Goal: Register for event/course: Register for event/course

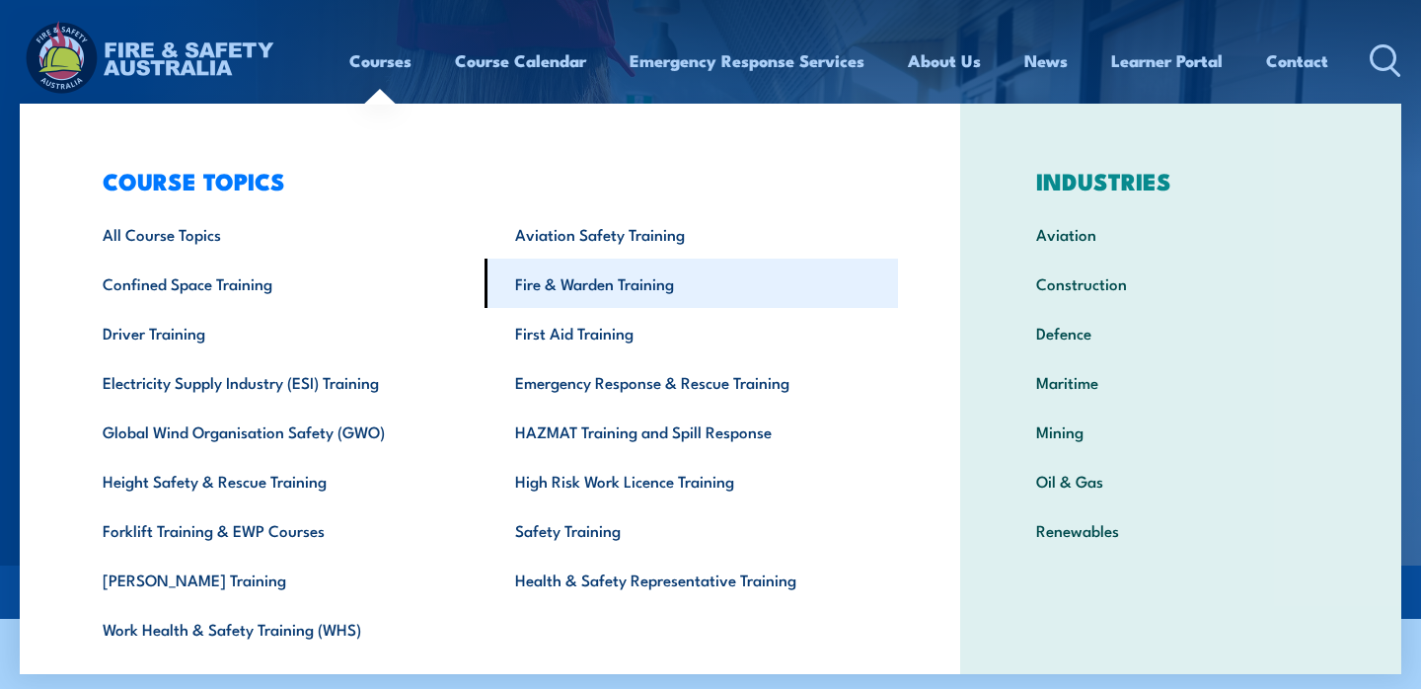
click at [574, 282] on link "Fire & Warden Training" at bounding box center [690, 282] width 412 height 49
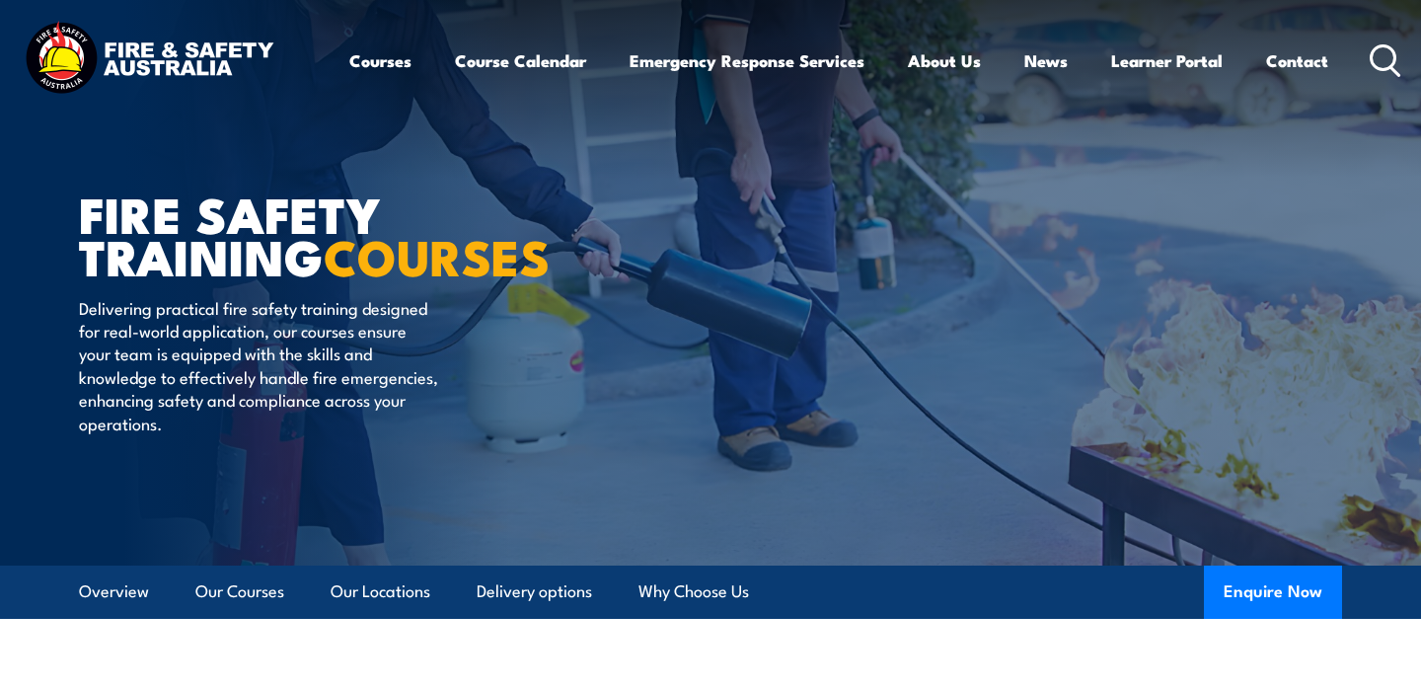
click at [1388, 59] on icon at bounding box center [1385, 60] width 32 height 33
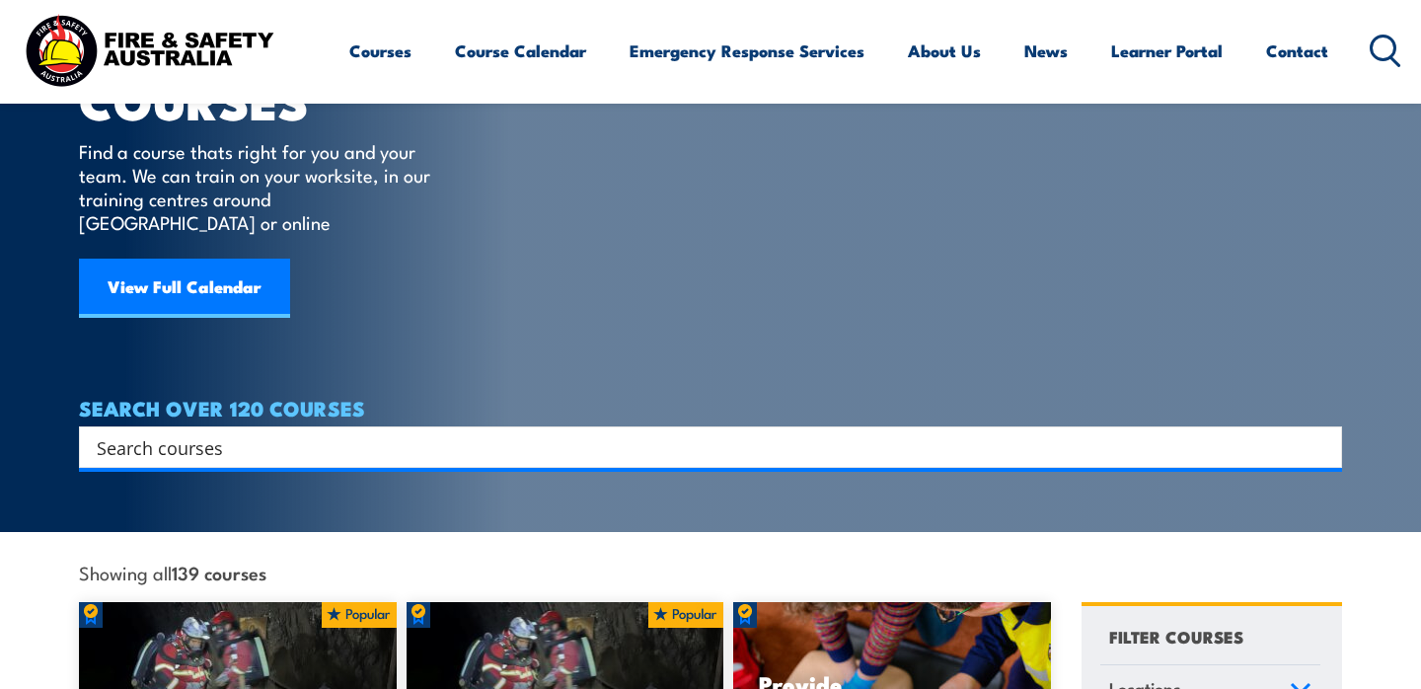
scroll to position [154, 0]
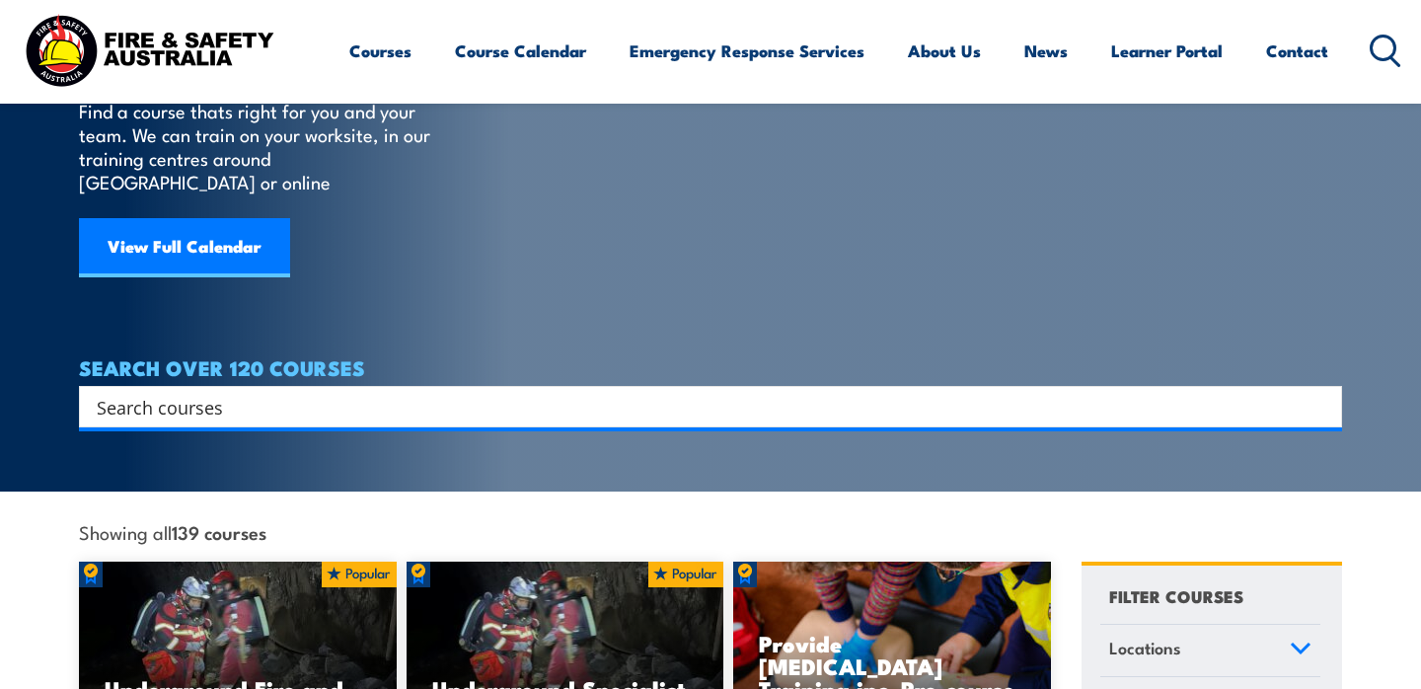
click at [259, 392] on input "Search input" at bounding box center [698, 407] width 1202 height 30
paste input "PUAFER005"
type input "PUAFER005"
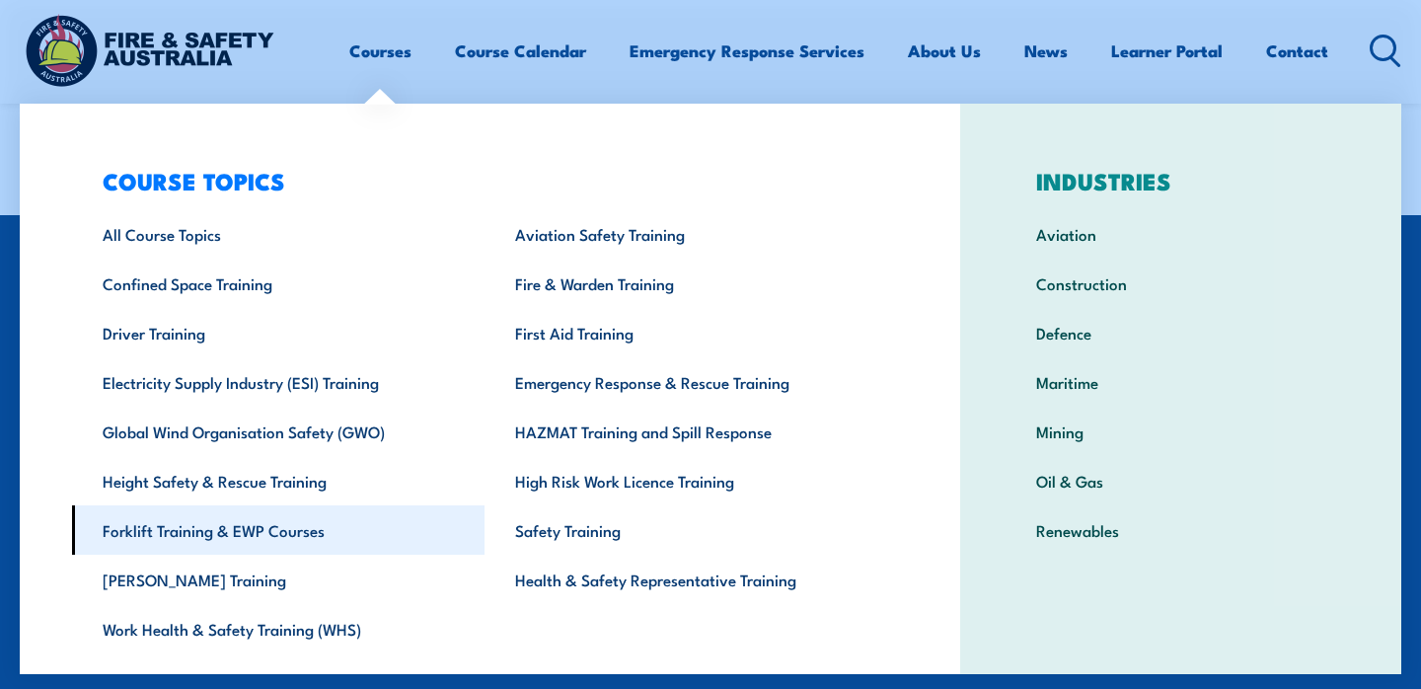
scroll to position [7, 0]
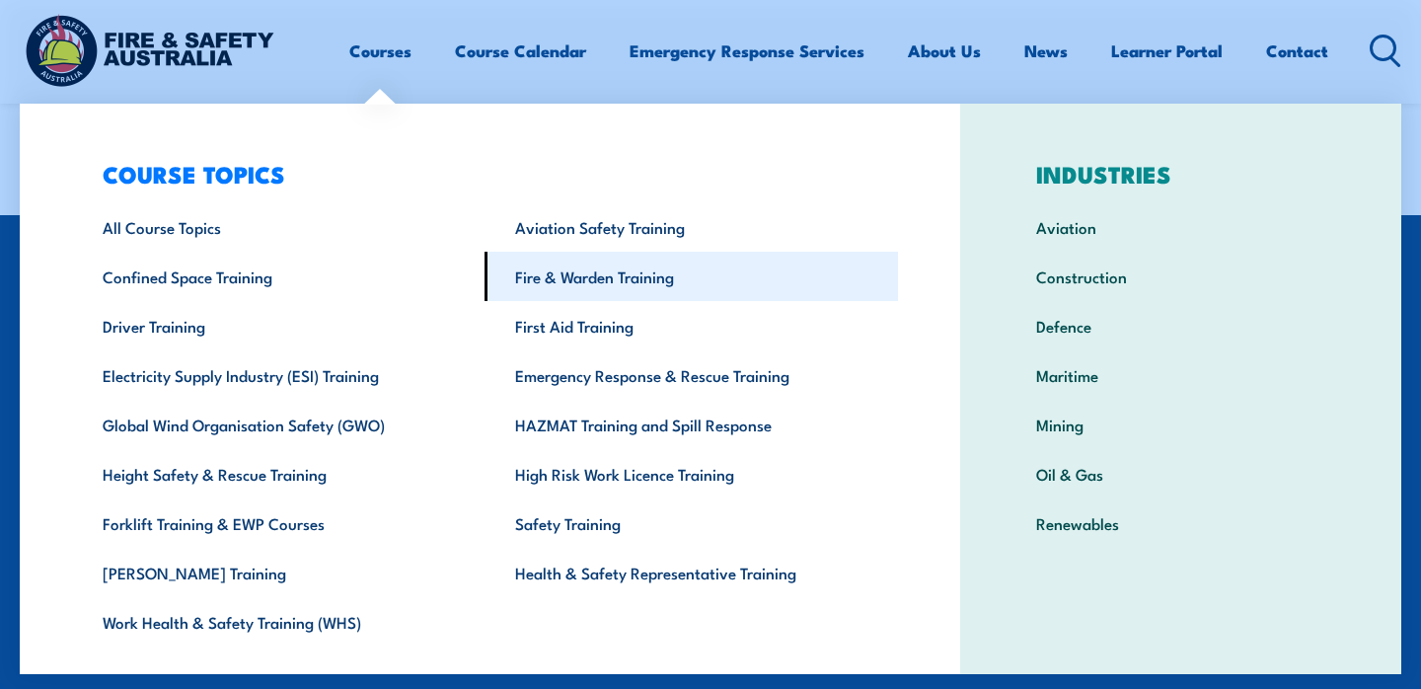
click at [611, 285] on link "Fire & Warden Training" at bounding box center [690, 276] width 412 height 49
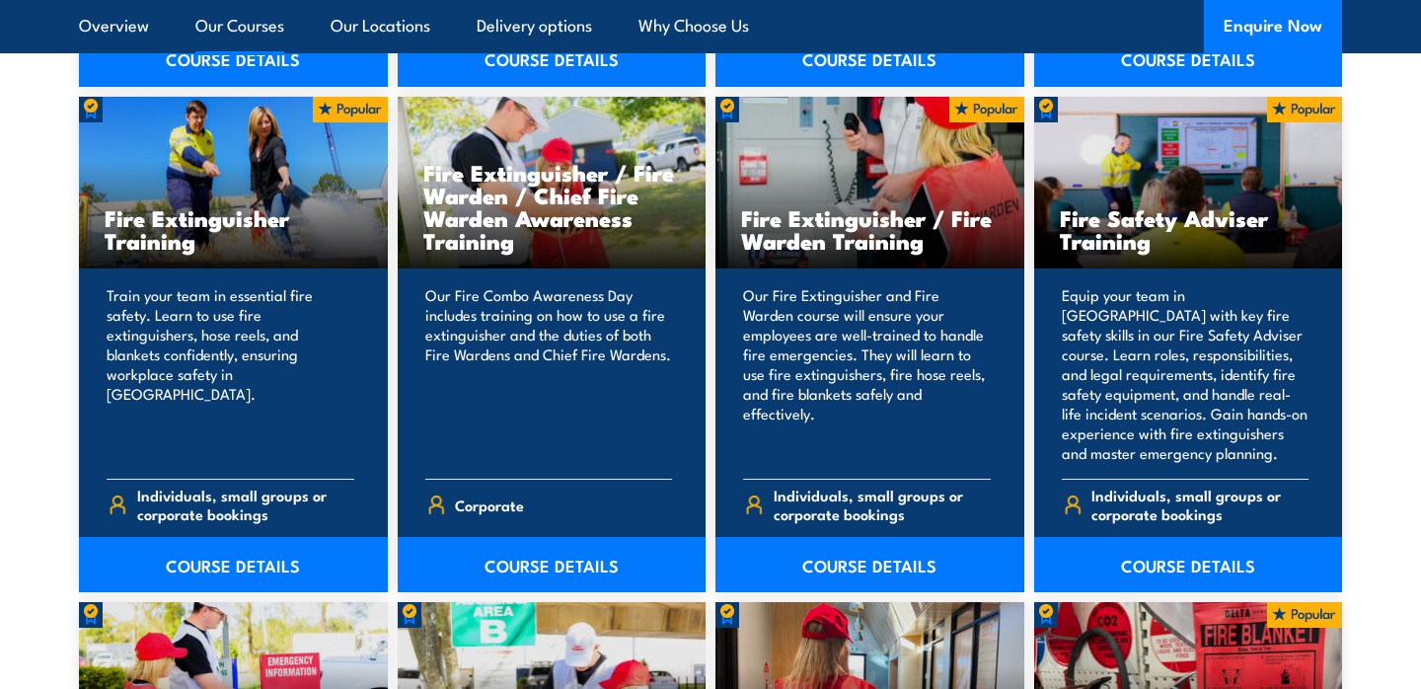
scroll to position [2091, 0]
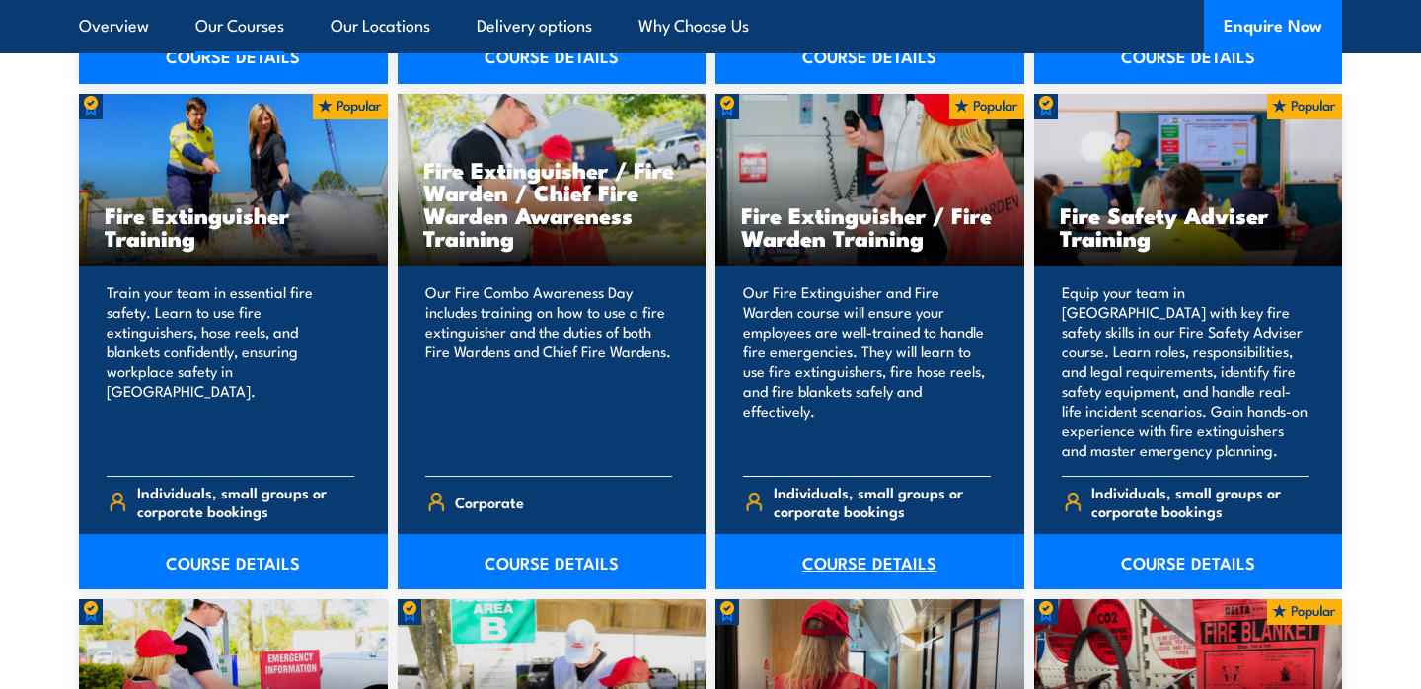
click at [882, 564] on link "COURSE DETAILS" at bounding box center [869, 561] width 309 height 55
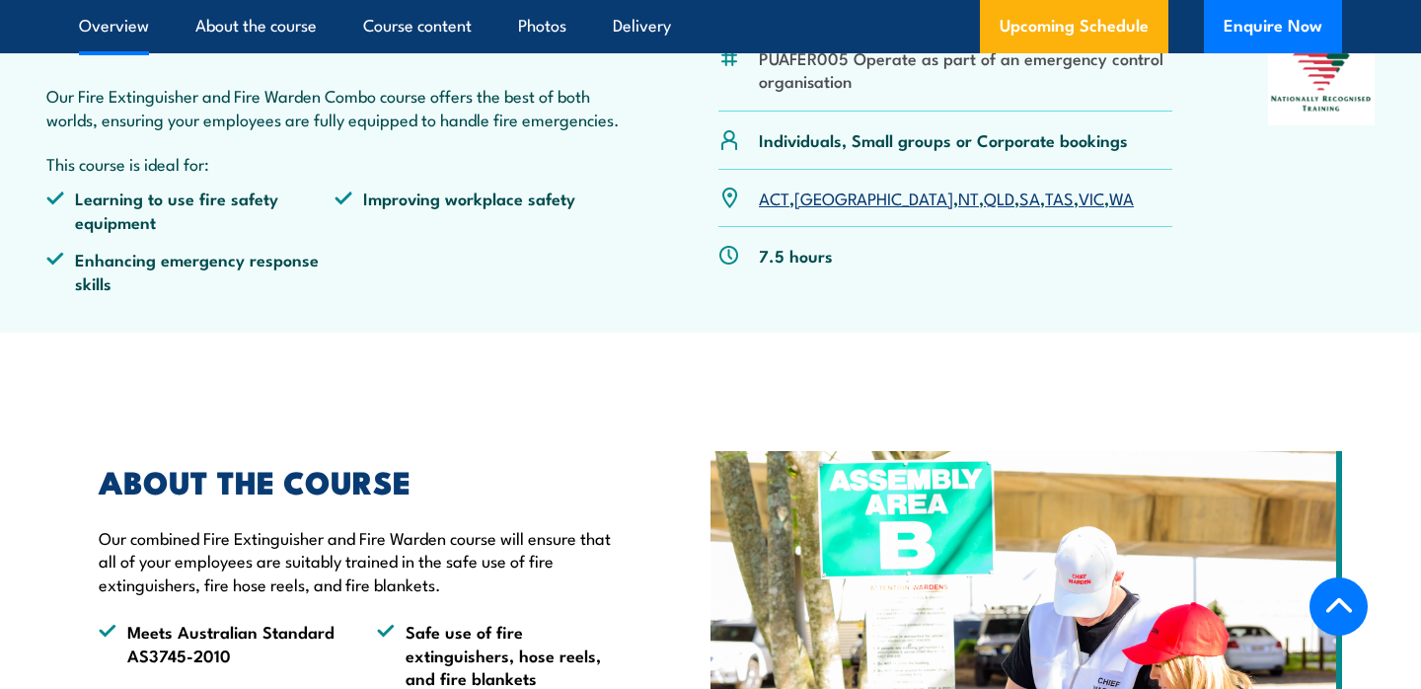
scroll to position [587, 0]
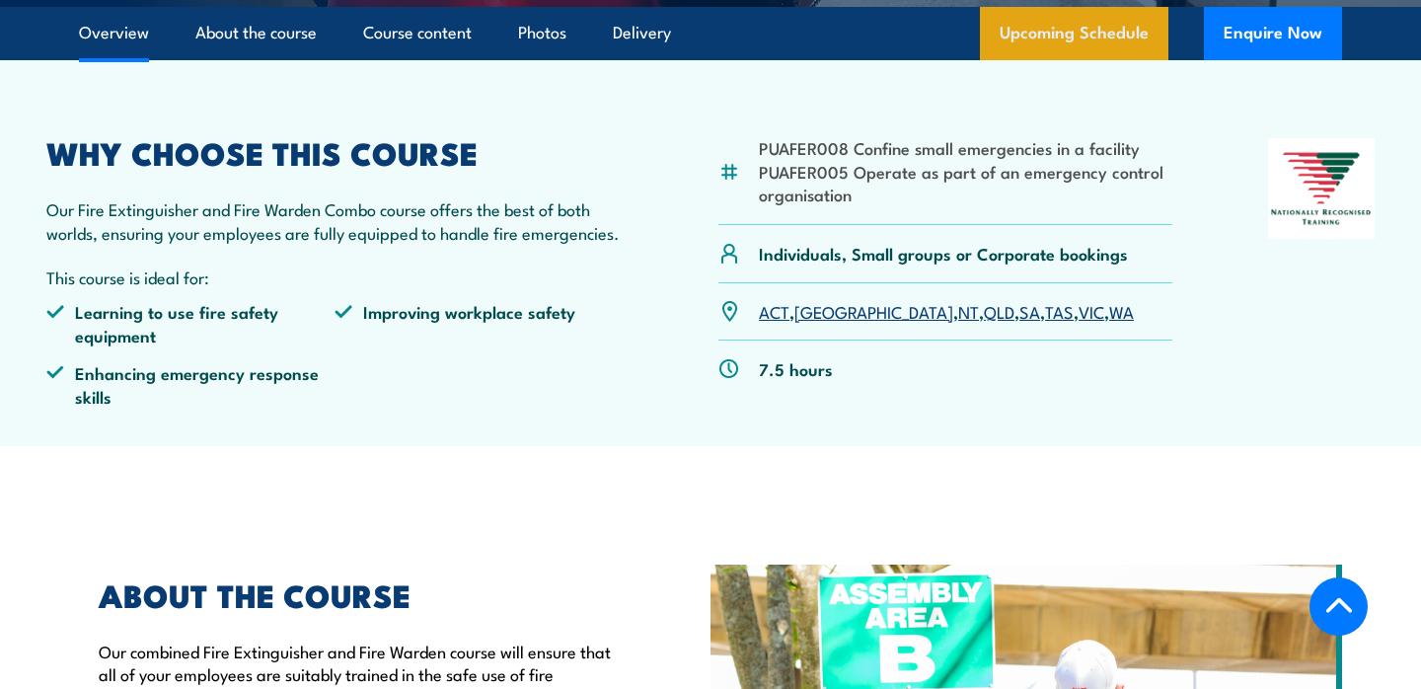
click at [1072, 43] on link "Upcoming Schedule" at bounding box center [1074, 33] width 188 height 53
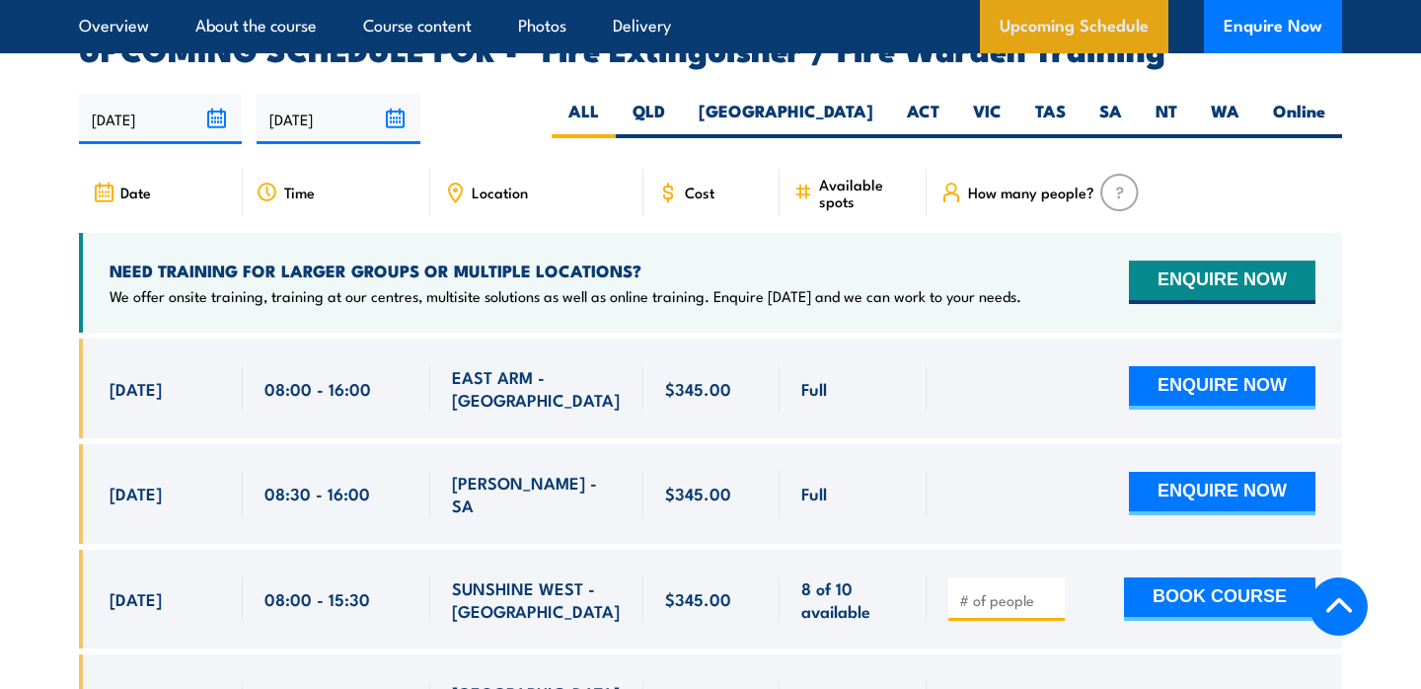
scroll to position [3223, 0]
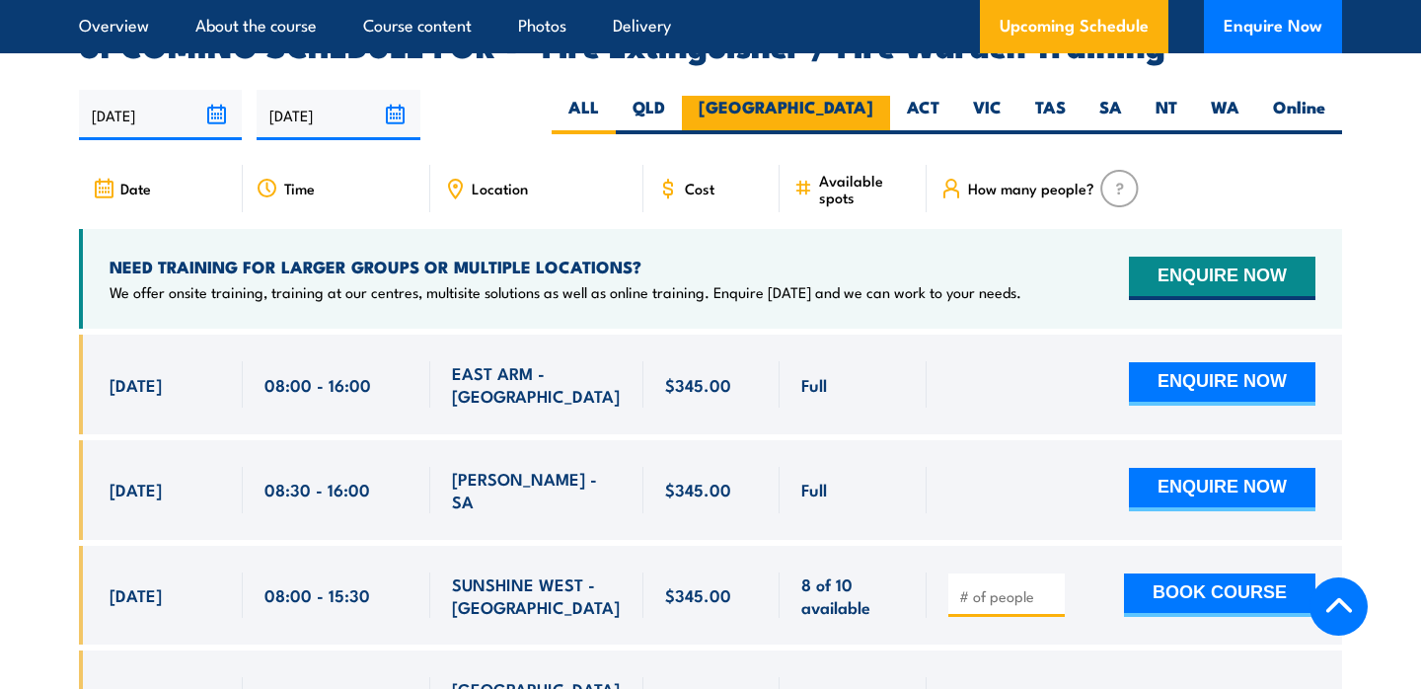
click at [866, 96] on label "[GEOGRAPHIC_DATA]" at bounding box center [786, 115] width 208 height 38
click at [873, 96] on input "[GEOGRAPHIC_DATA]" at bounding box center [879, 102] width 13 height 13
radio input "true"
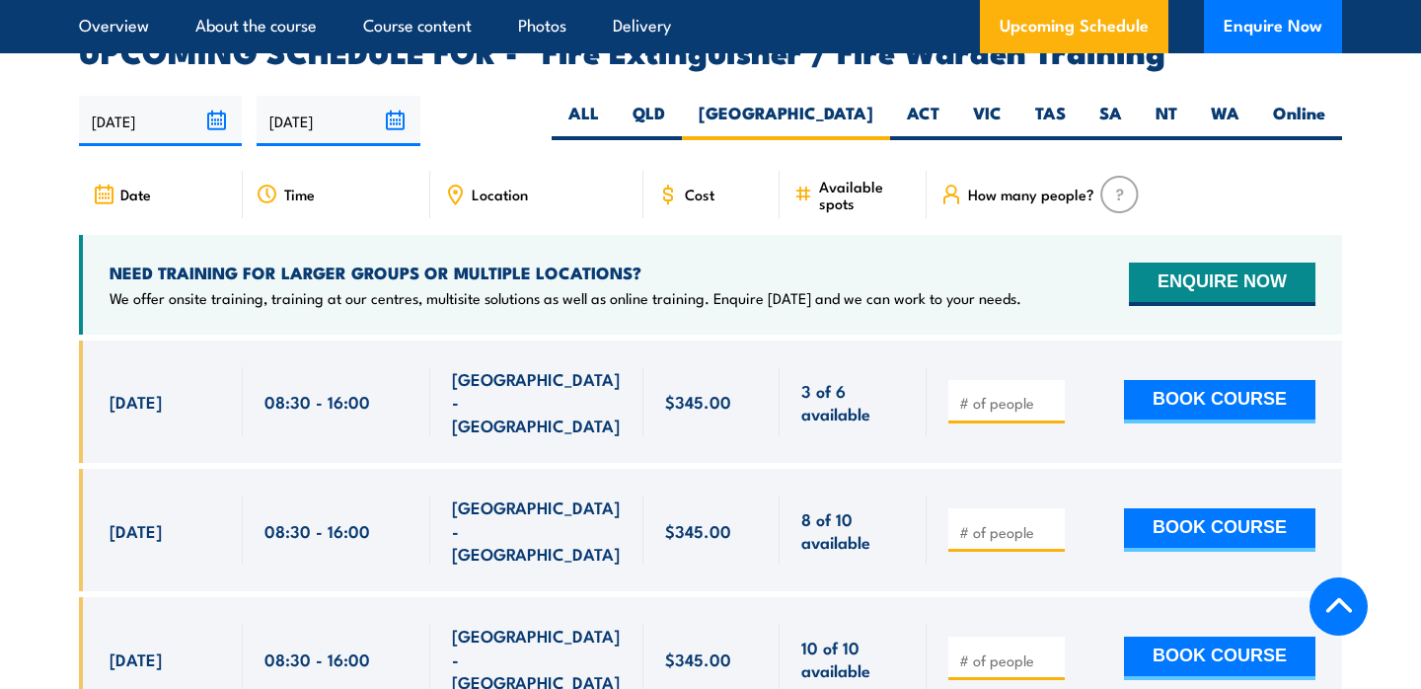
scroll to position [3223, 0]
